Goal: Find specific page/section: Find specific page/section

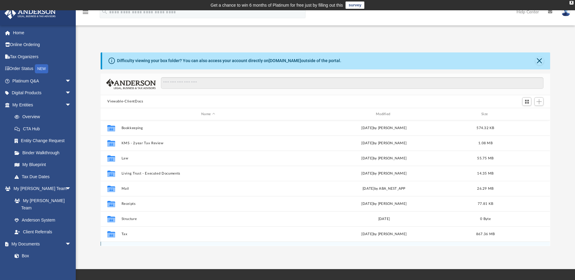
scroll to position [133, 445]
click at [18, 33] on link "Home" at bounding box center [42, 33] width 76 height 12
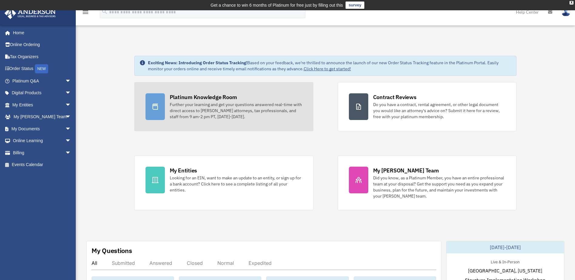
click at [215, 99] on div "Platinum Knowledge Room" at bounding box center [203, 97] width 67 height 8
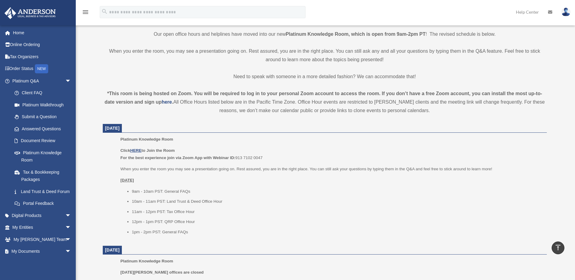
scroll to position [170, 0]
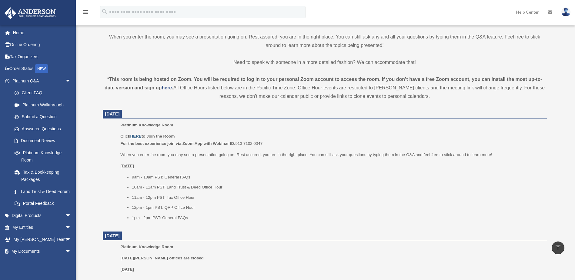
click at [137, 136] on u "HERE" at bounding box center [135, 136] width 11 height 5
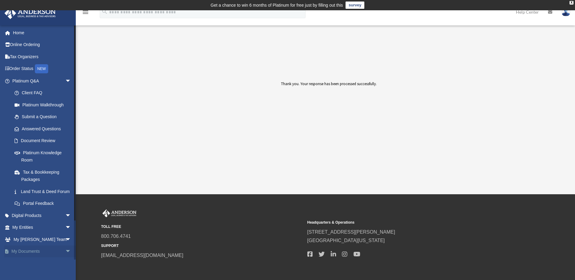
click at [65, 258] on span "arrow_drop_down" at bounding box center [71, 252] width 12 height 12
click at [65, 82] on span "arrow_drop_down" at bounding box center [71, 81] width 12 height 12
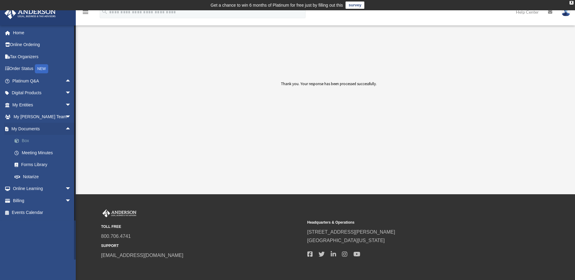
click at [29, 139] on link "Box" at bounding box center [44, 141] width 72 height 12
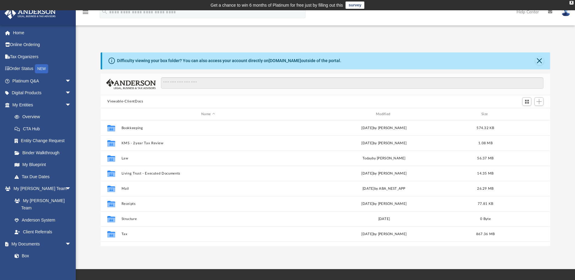
scroll to position [133, 445]
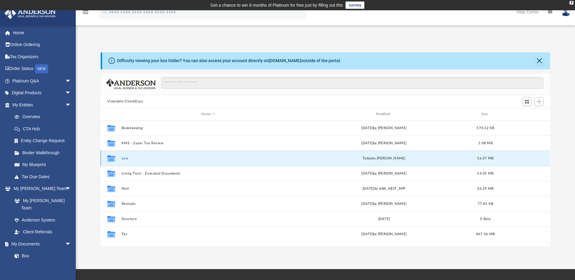
click at [123, 157] on button "Law" at bounding box center [208, 158] width 173 height 4
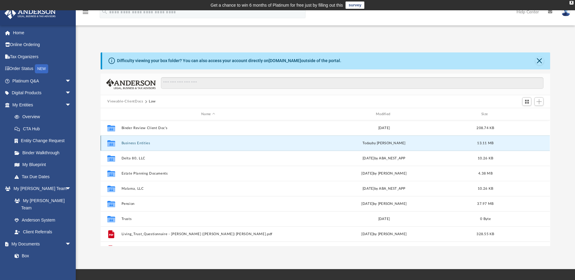
click at [135, 144] on button "Business Entities" at bounding box center [208, 143] width 173 height 4
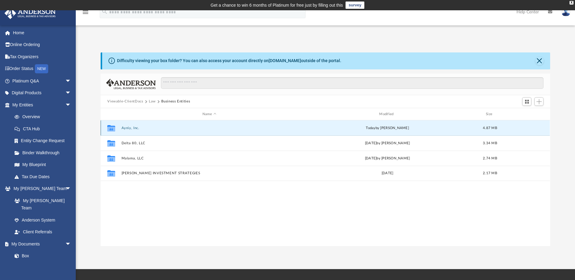
click at [138, 128] on button "Ayniy, Inc." at bounding box center [210, 128] width 176 height 4
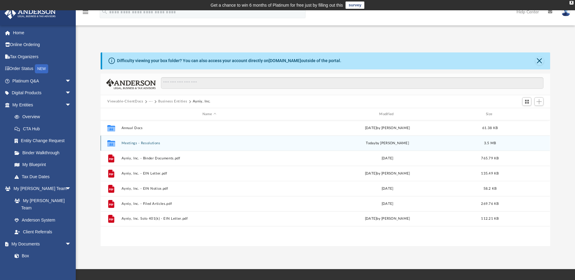
click at [145, 143] on button "Meetings - Resolutions" at bounding box center [210, 143] width 176 height 4
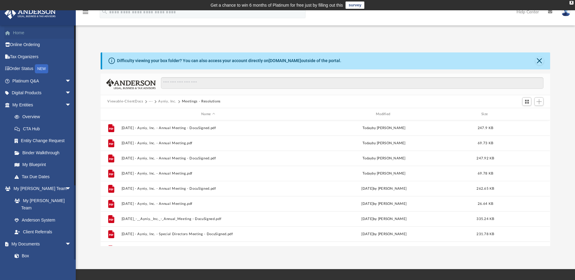
click at [20, 31] on link "Home" at bounding box center [42, 33] width 76 height 12
